Goal: Task Accomplishment & Management: Manage account settings

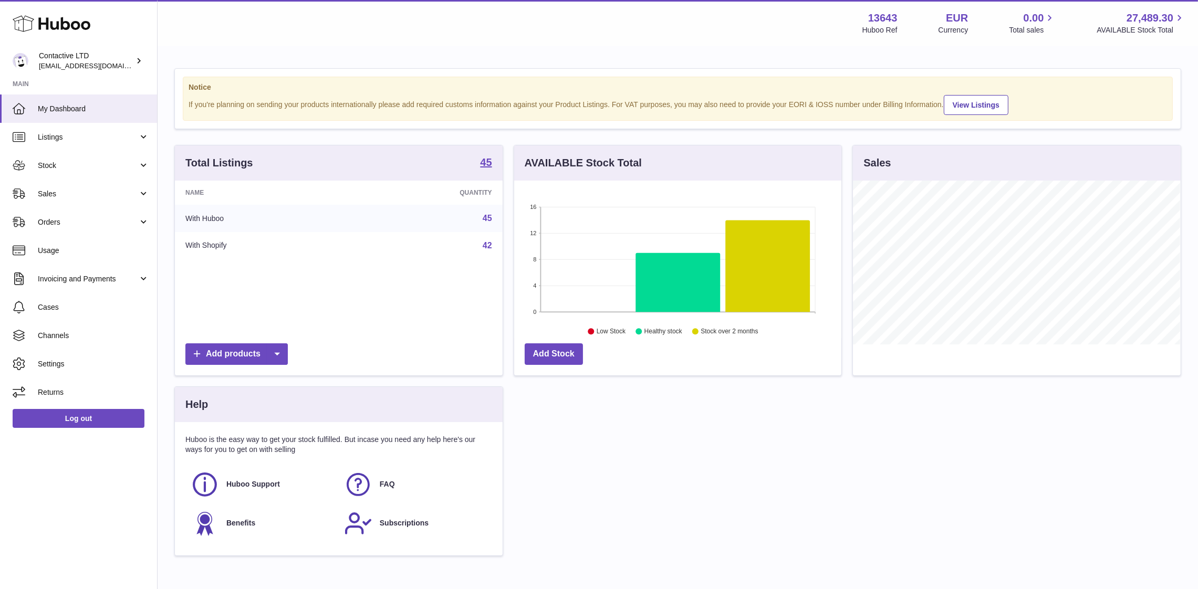
scroll to position [164, 328]
click at [86, 248] on span "Usage" at bounding box center [93, 251] width 111 height 10
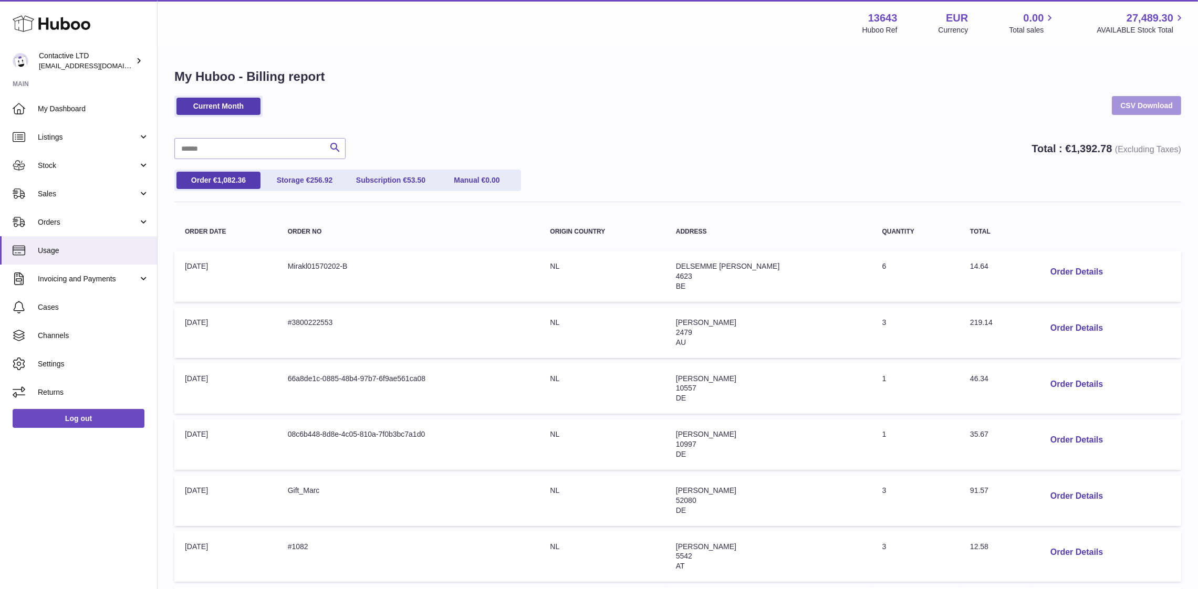
click at [1133, 102] on link "CSV Download" at bounding box center [1146, 105] width 69 height 19
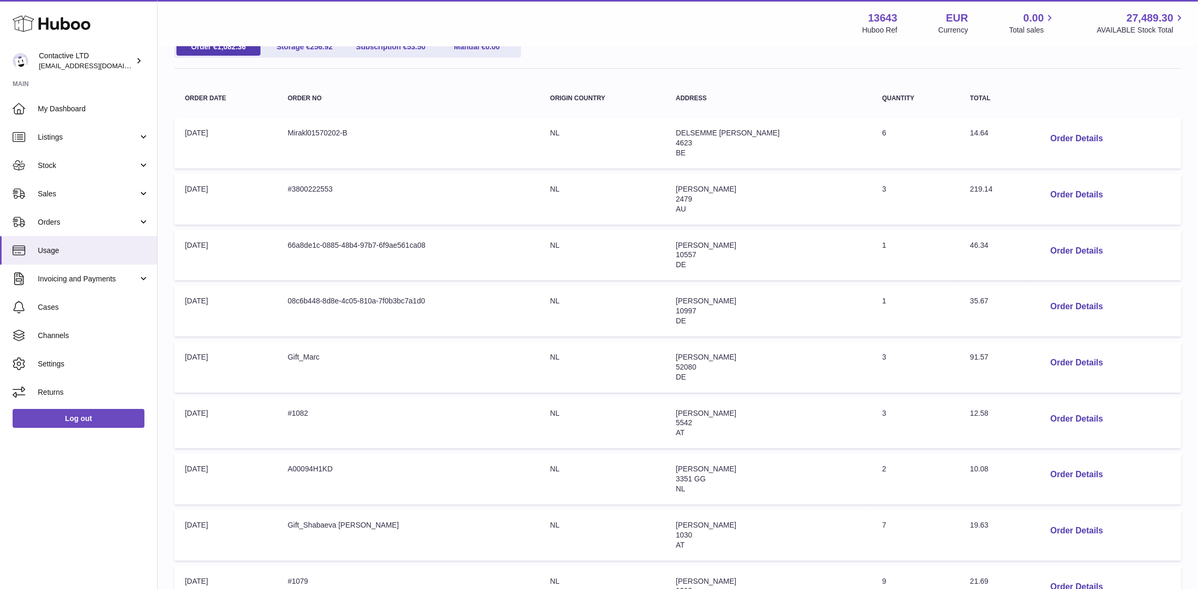
scroll to position [134, 0]
click at [1067, 199] on button "Order Details" at bounding box center [1076, 195] width 69 height 22
click at [57, 271] on link "Invoicing and Payments" at bounding box center [78, 279] width 157 height 28
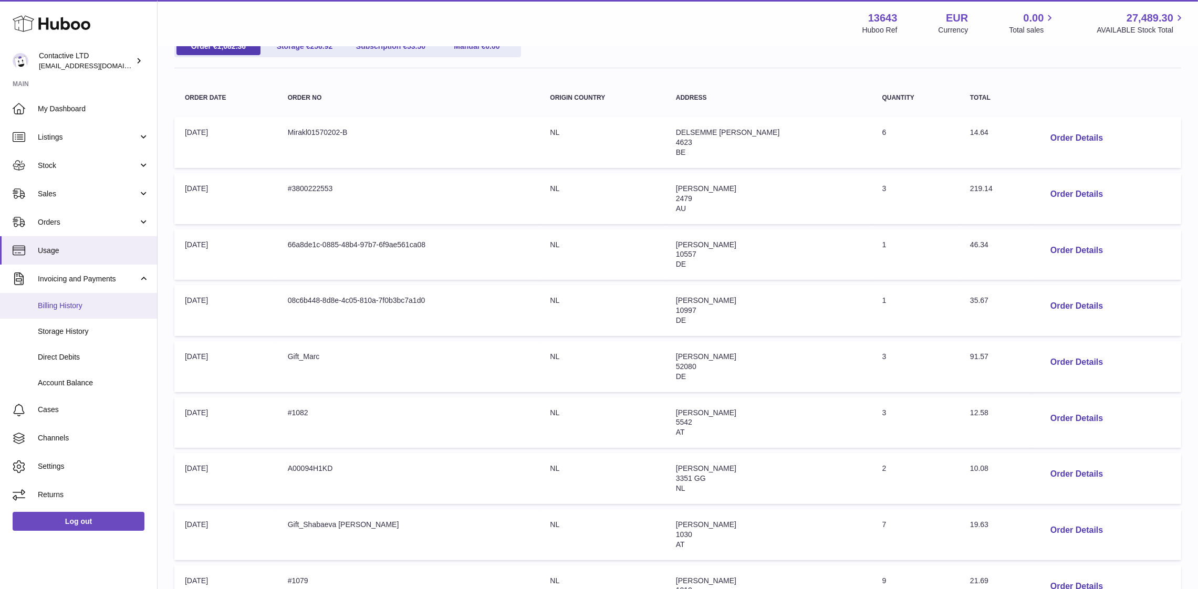
click at [77, 311] on link "Billing History" at bounding box center [78, 306] width 157 height 26
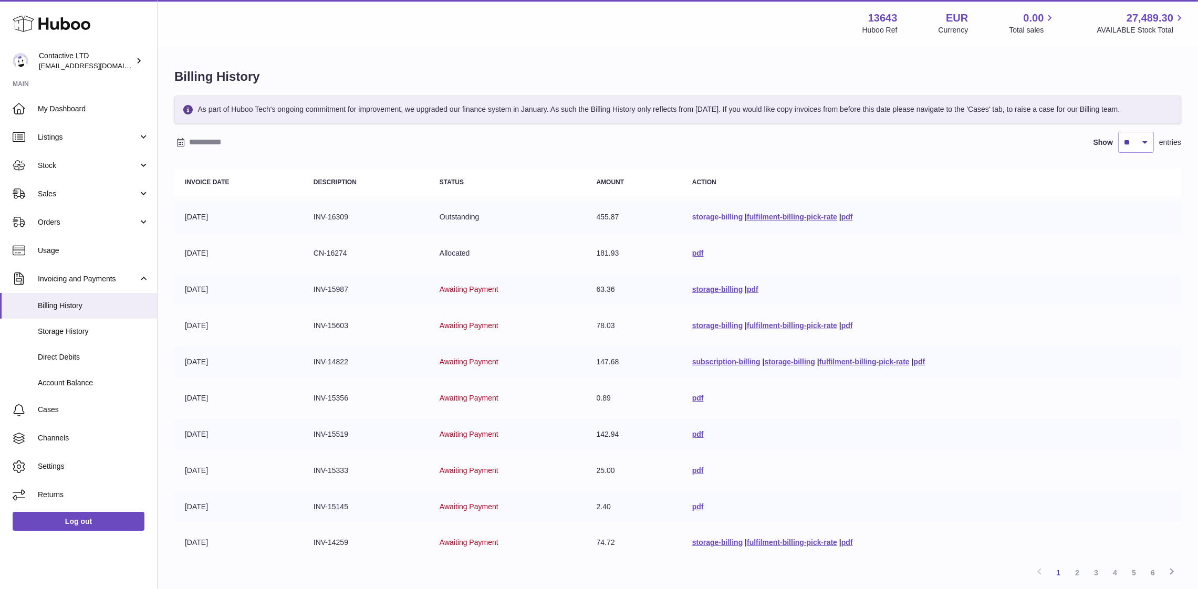
click at [718, 216] on link "storage-billing" at bounding box center [717, 217] width 50 height 8
click at [692, 254] on link "pdf" at bounding box center [698, 253] width 12 height 8
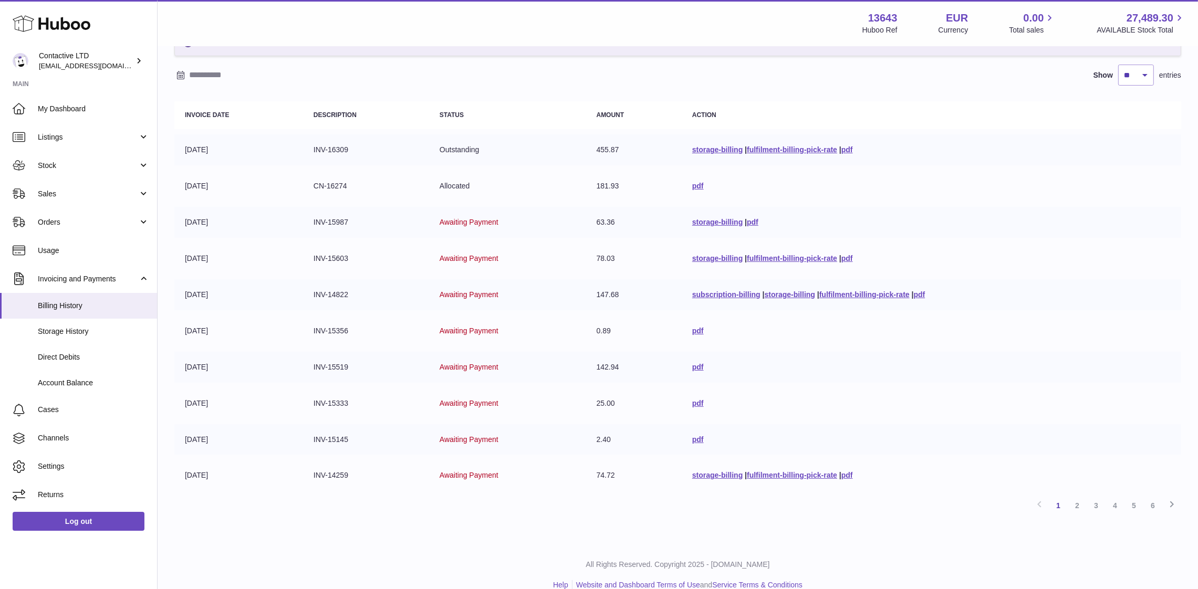
scroll to position [82, 0]
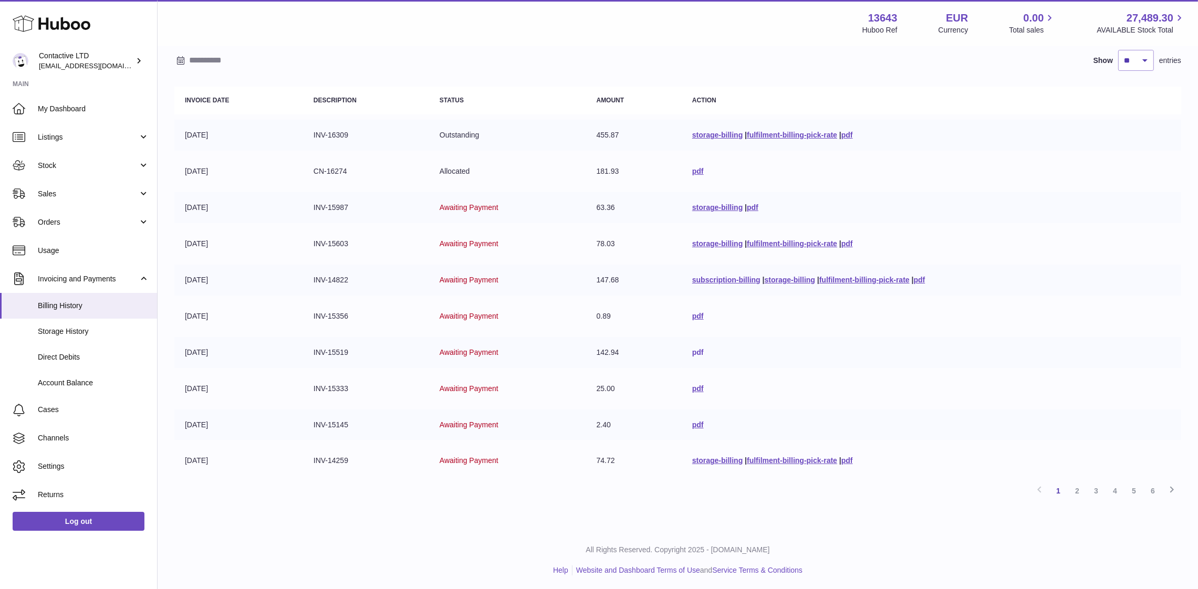
click at [692, 348] on link "pdf" at bounding box center [698, 352] width 12 height 8
click at [843, 459] on link "pdf" at bounding box center [848, 461] width 12 height 8
click at [1083, 488] on link "2" at bounding box center [1077, 491] width 19 height 19
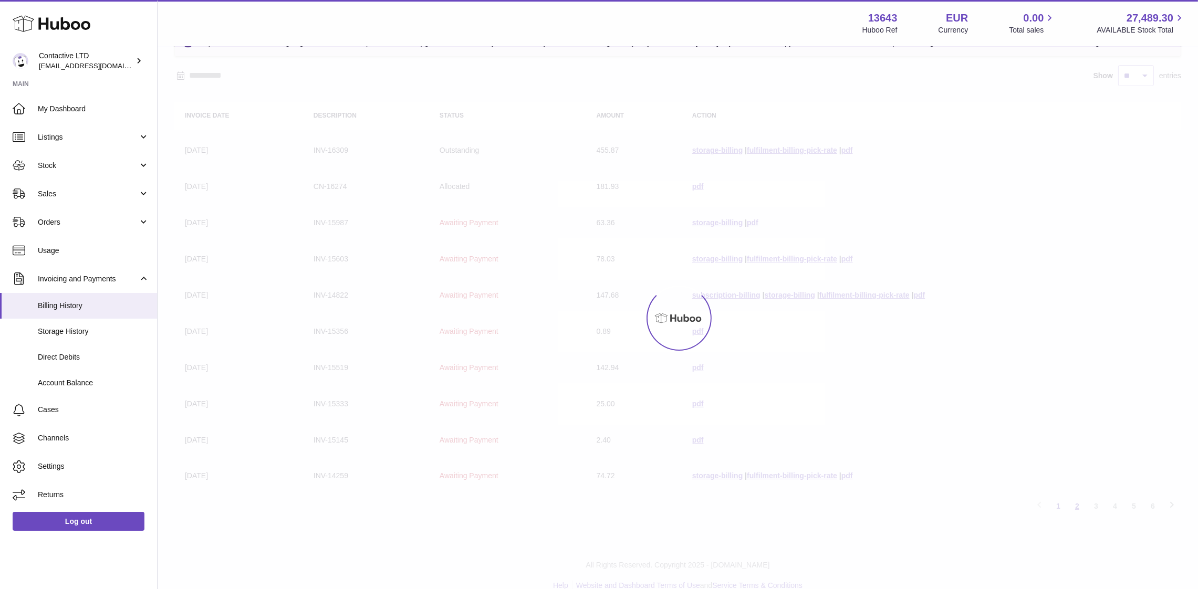
scroll to position [47, 0]
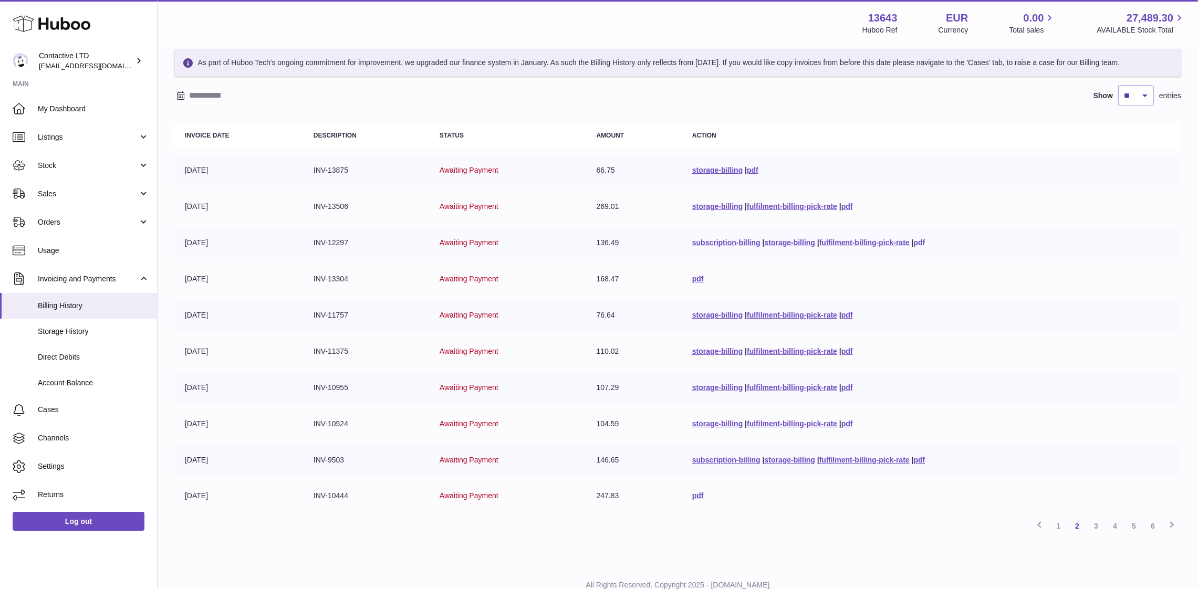
click at [920, 238] on link "pdf" at bounding box center [920, 242] width 12 height 8
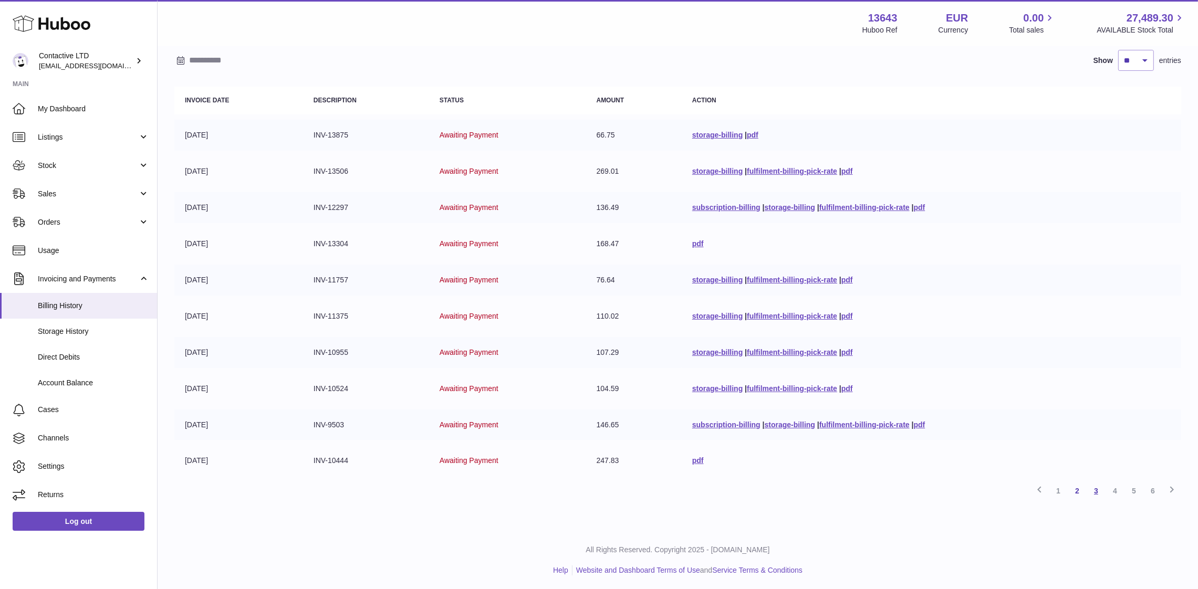
click at [1095, 487] on link "3" at bounding box center [1096, 491] width 19 height 19
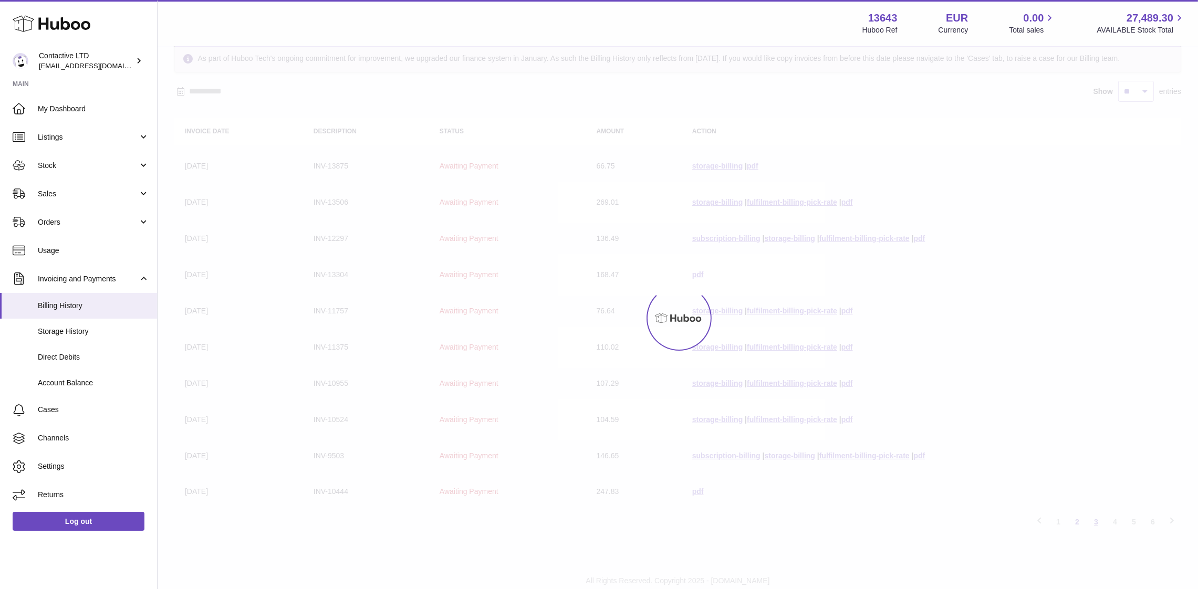
scroll to position [47, 0]
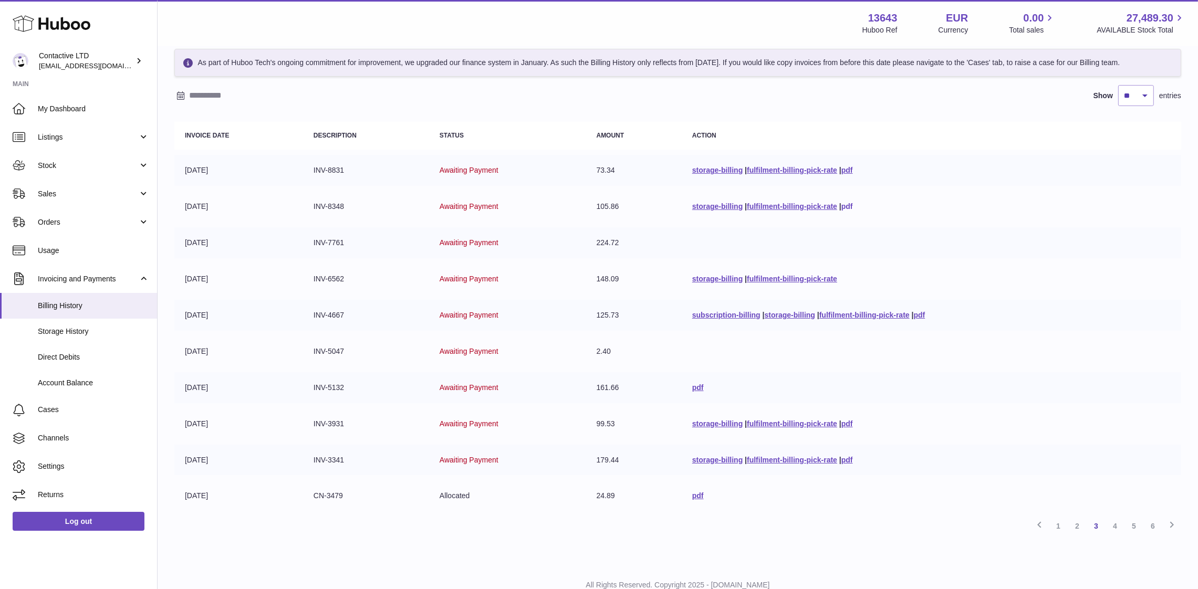
click at [846, 205] on link "pdf" at bounding box center [848, 206] width 12 height 8
click at [849, 458] on link "pdf" at bounding box center [848, 460] width 12 height 8
click at [1117, 519] on link "4" at bounding box center [1115, 526] width 19 height 19
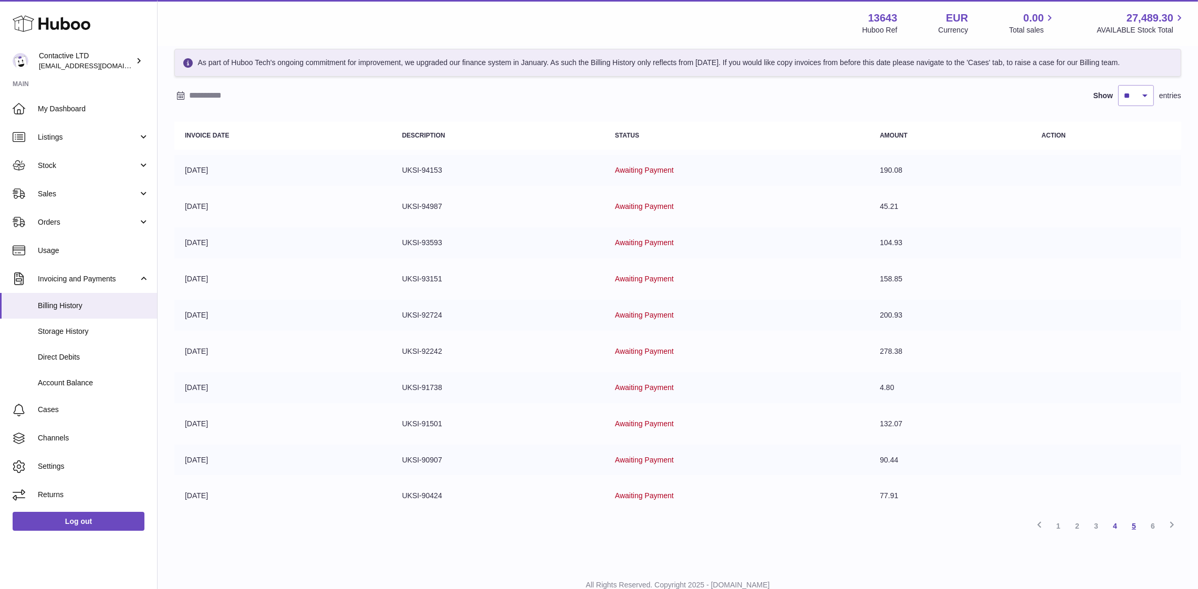
click at [1132, 524] on link "5" at bounding box center [1134, 526] width 19 height 19
